Goal: Task Accomplishment & Management: Use online tool/utility

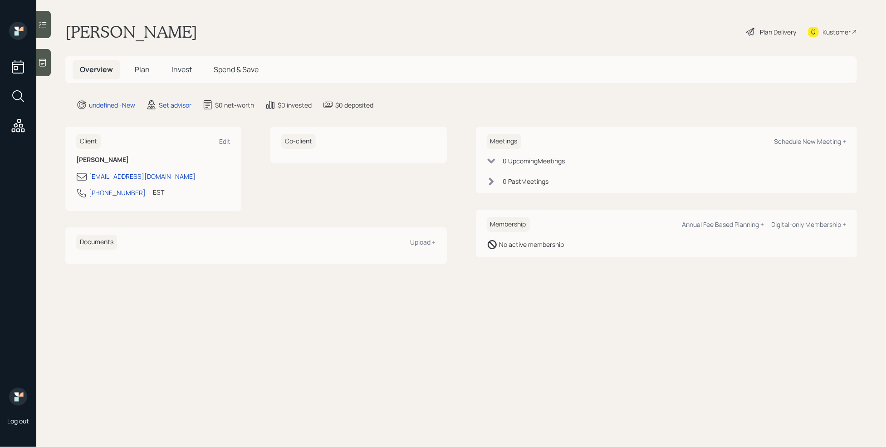
click at [48, 64] on div at bounding box center [43, 62] width 15 height 27
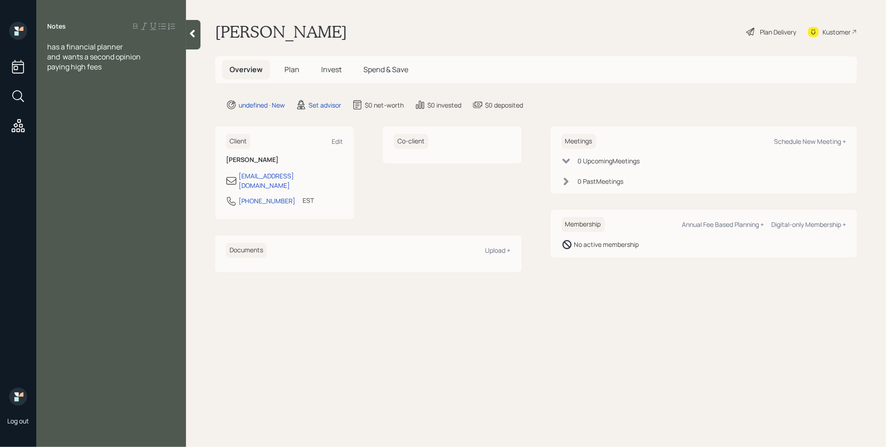
click at [137, 45] on div "has a financial planner" at bounding box center [111, 47] width 128 height 10
click at [48, 47] on span "has a financial planner" at bounding box center [85, 47] width 76 height 10
click at [118, 69] on div "paying high fees" at bounding box center [111, 67] width 128 height 10
click at [74, 76] on div "Age [DEMOGRAPHIC_DATA]" at bounding box center [111, 77] width 128 height 10
click at [63, 110] on div at bounding box center [111, 107] width 128 height 10
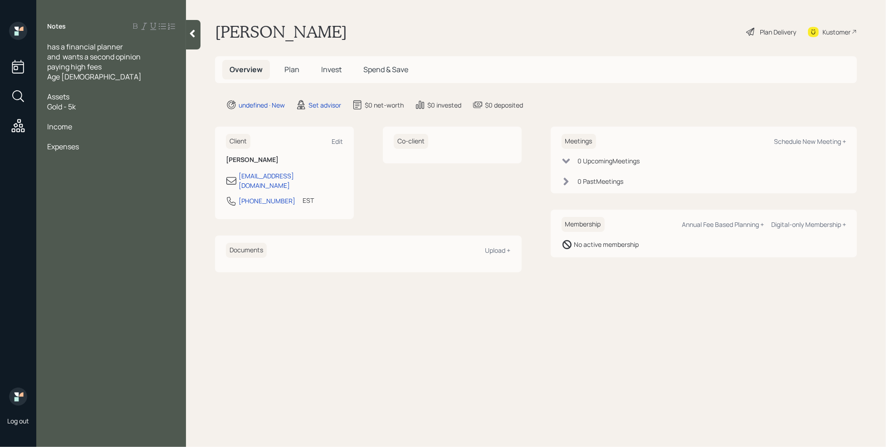
click at [71, 87] on div at bounding box center [111, 87] width 128 height 10
click at [86, 94] on div "Assets" at bounding box center [111, 97] width 128 height 10
click at [111, 127] on div "Gold - 5k" at bounding box center [111, 127] width 128 height 10
click at [153, 120] on div "Commonwealth- - 150k (CD)" at bounding box center [111, 117] width 128 height 10
click at [66, 168] on div at bounding box center [111, 167] width 128 height 10
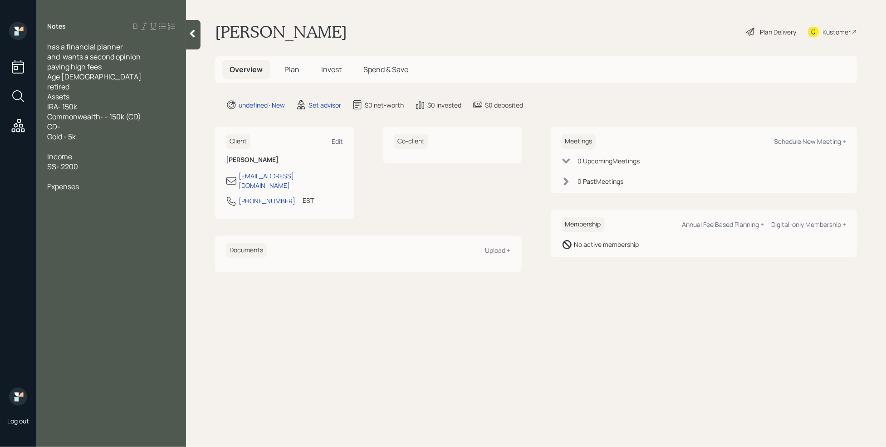
click at [64, 198] on div at bounding box center [111, 196] width 128 height 10
click at [123, 72] on div "Age [DEMOGRAPHIC_DATA]" at bounding box center [111, 77] width 128 height 10
click at [115, 69] on div "paying high fees" at bounding box center [111, 67] width 128 height 10
click at [94, 234] on div "tax strategy" at bounding box center [111, 236] width 128 height 10
click at [190, 36] on icon at bounding box center [192, 33] width 9 height 9
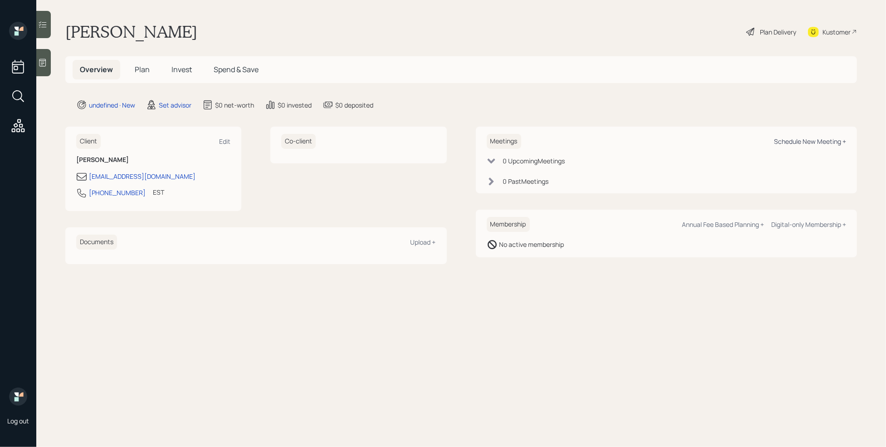
click at [827, 143] on div "Schedule New Meeting +" at bounding box center [810, 141] width 72 height 9
select select "round-[PERSON_NAME]"
click at [35, 67] on div "Log out" at bounding box center [18, 223] width 36 height 447
click at [42, 68] on div at bounding box center [43, 62] width 15 height 27
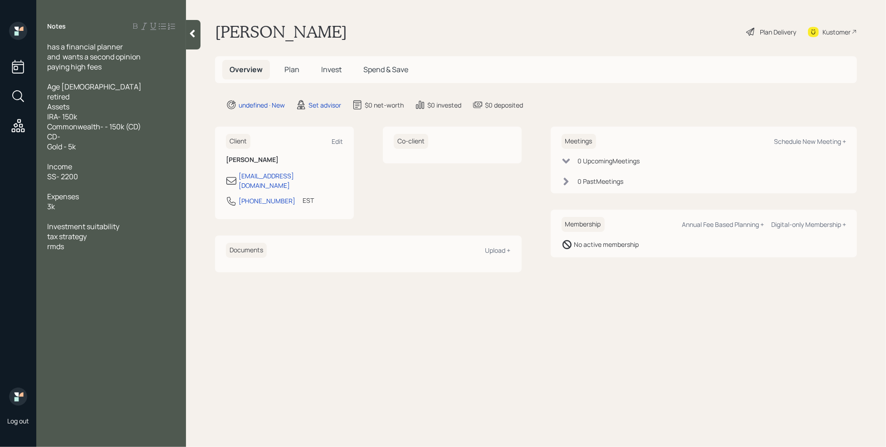
click at [97, 78] on div at bounding box center [111, 77] width 128 height 10
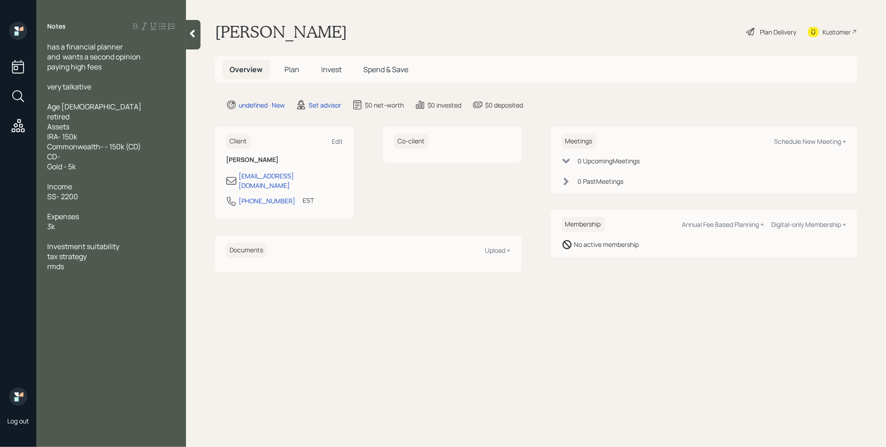
click at [94, 280] on div "Notes has a financial planner and wants a second opinion paying high fees very …" at bounding box center [111, 229] width 150 height 414
click at [84, 272] on div "Notes has a financial planner and wants a second opinion paying high fees very …" at bounding box center [111, 229] width 150 height 414
click at [82, 268] on div "Investment suitability tax strategy rmds" at bounding box center [111, 256] width 128 height 30
